Goal: Check status: Check status

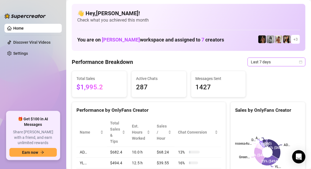
click at [299, 63] on icon "calendar" at bounding box center [300, 61] width 3 height 3
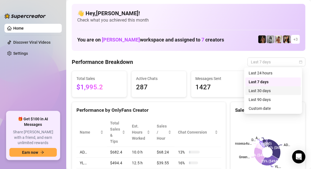
click at [278, 90] on div "Last 30 days" at bounding box center [273, 90] width 49 height 6
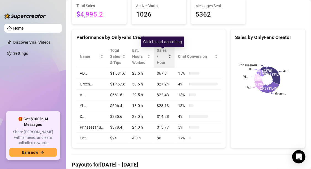
scroll to position [2, 0]
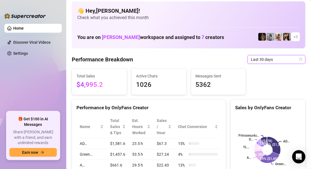
click at [299, 58] on icon "calendar" at bounding box center [300, 59] width 3 height 3
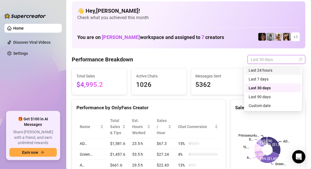
click at [299, 58] on icon "calendar" at bounding box center [300, 59] width 3 height 3
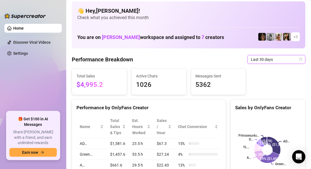
click at [299, 58] on icon "calendar" at bounding box center [300, 59] width 3 height 3
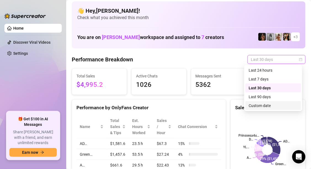
click at [253, 104] on div "Custom date" at bounding box center [273, 105] width 49 height 6
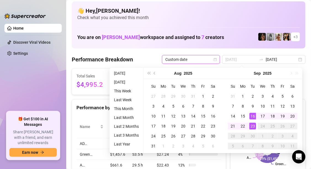
type input "[DATE]"
click at [250, 124] on div "23" at bounding box center [252, 125] width 7 height 7
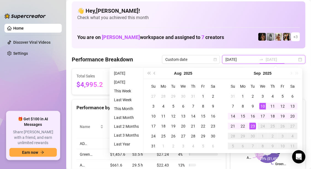
type input "[DATE]"
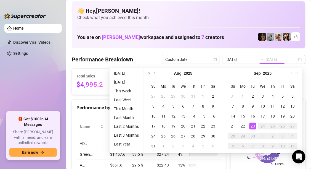
click at [252, 127] on div "23" at bounding box center [252, 125] width 7 height 7
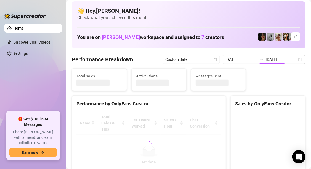
type input "[DATE]"
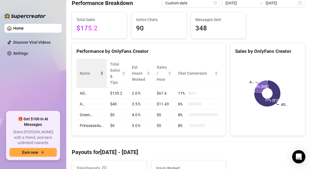
scroll to position [51, 0]
